Goal: Check status: Check status

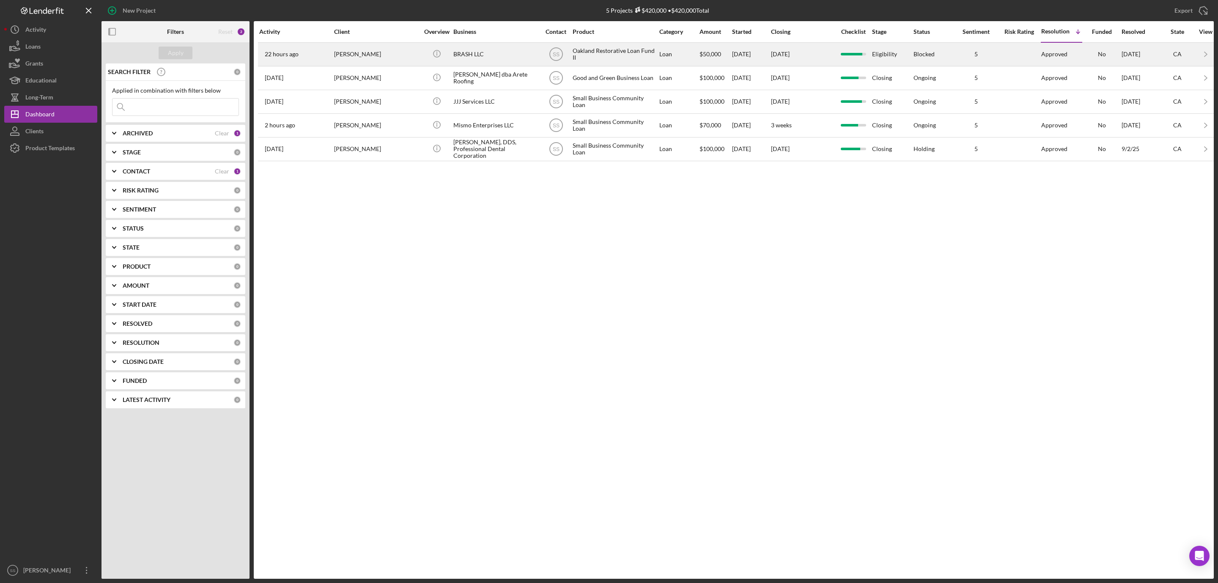
click at [355, 57] on div "[PERSON_NAME]" at bounding box center [376, 54] width 85 height 22
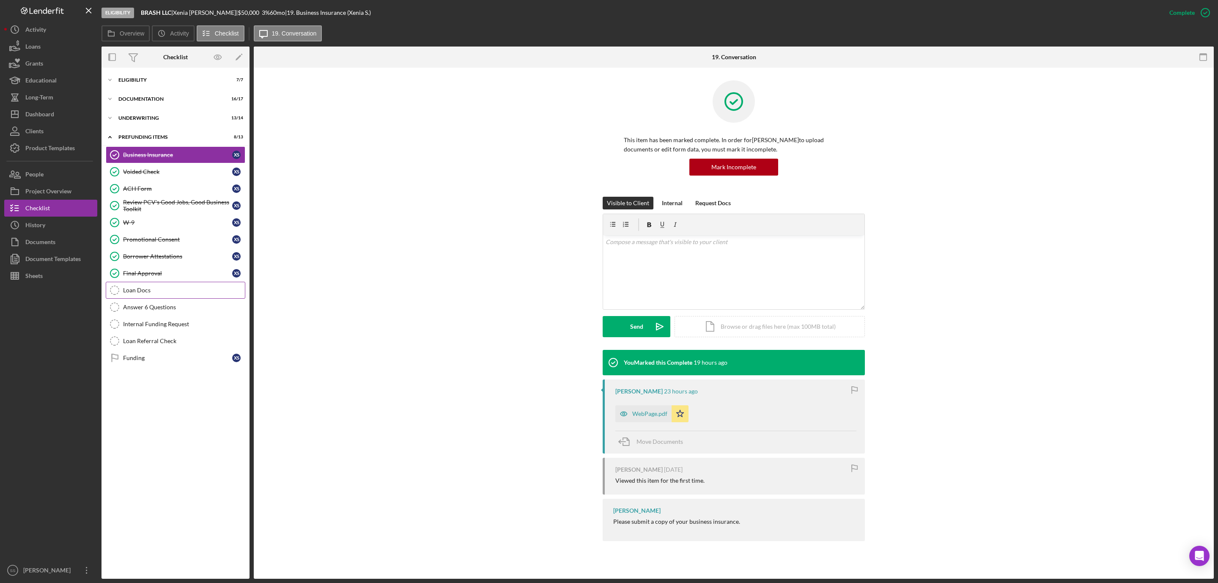
click at [160, 290] on div "Loan Docs" at bounding box center [184, 290] width 122 height 7
